Goal: Find contact information: Find contact information

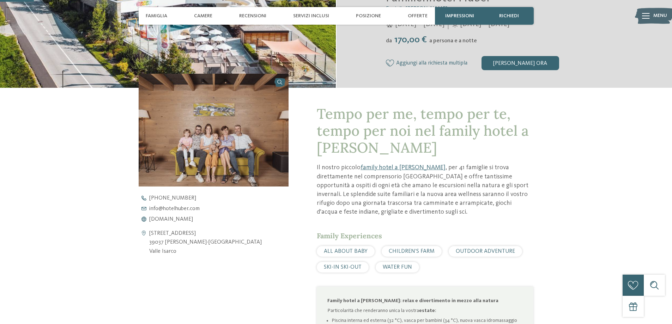
scroll to position [212, 0]
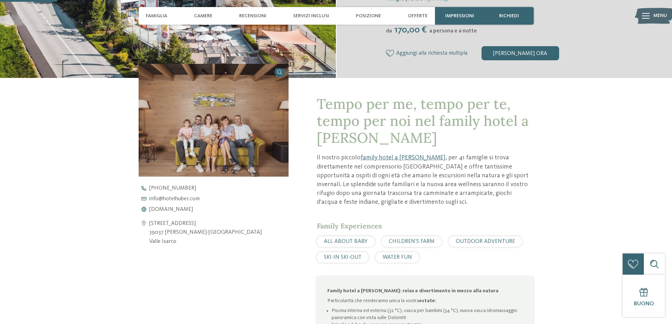
click at [164, 231] on address "[STREET_ADDRESS] 39037 [PERSON_NAME]-[GEOGRAPHIC_DATA] [GEOGRAPHIC_DATA]" at bounding box center [205, 232] width 113 height 27
copy address "Valles"
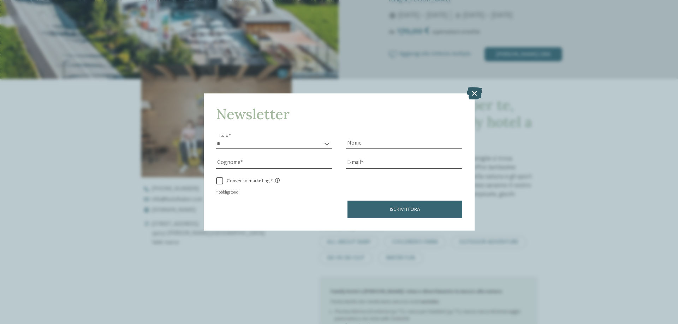
click at [471, 89] on icon at bounding box center [474, 93] width 15 height 12
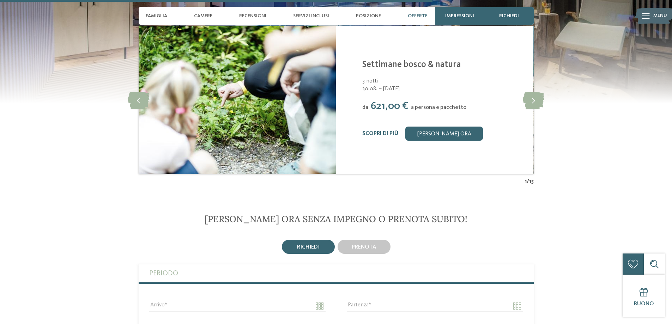
scroll to position [1569, 0]
